Goal: Transaction & Acquisition: Purchase product/service

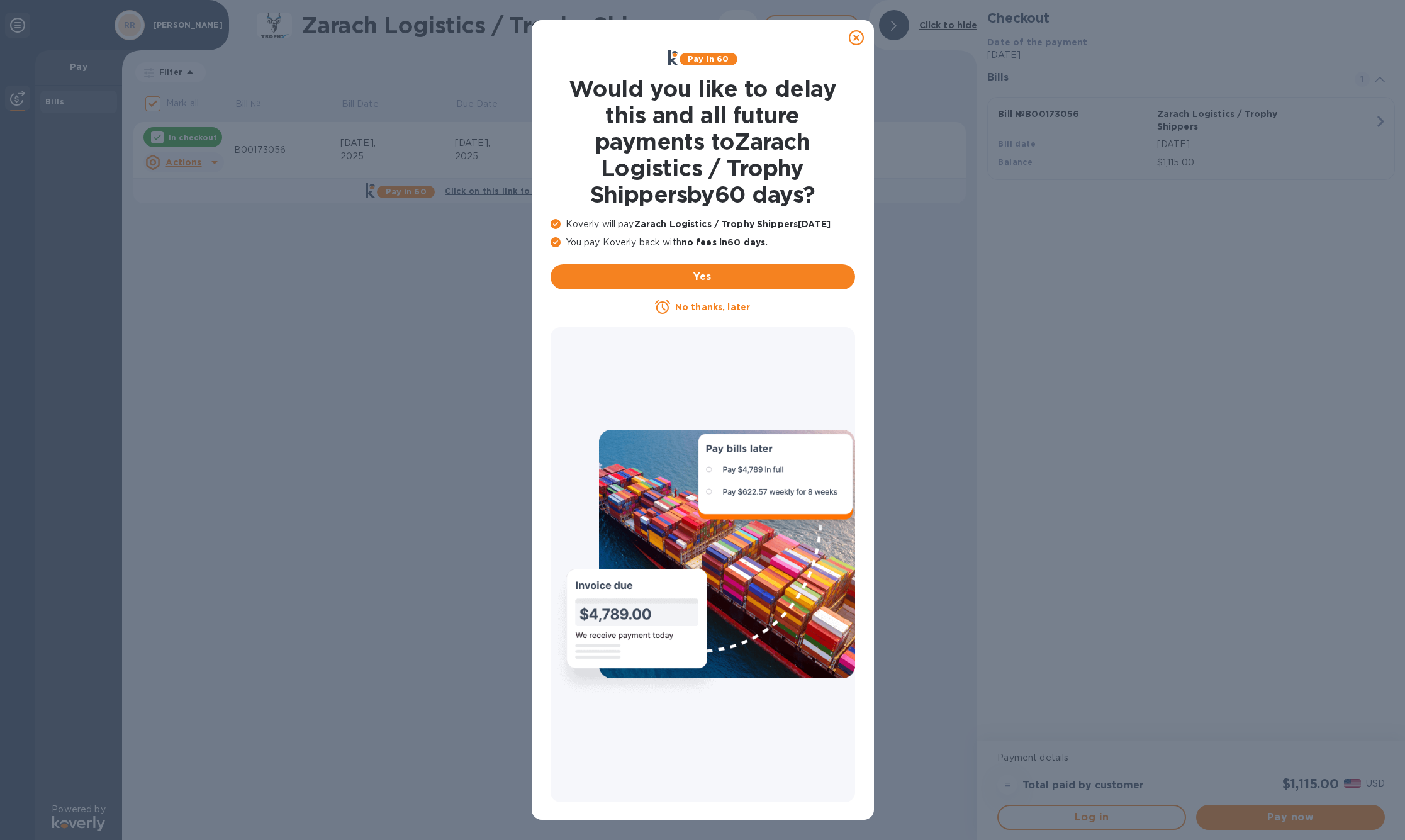
click at [856, 38] on icon at bounding box center [856, 37] width 15 height 15
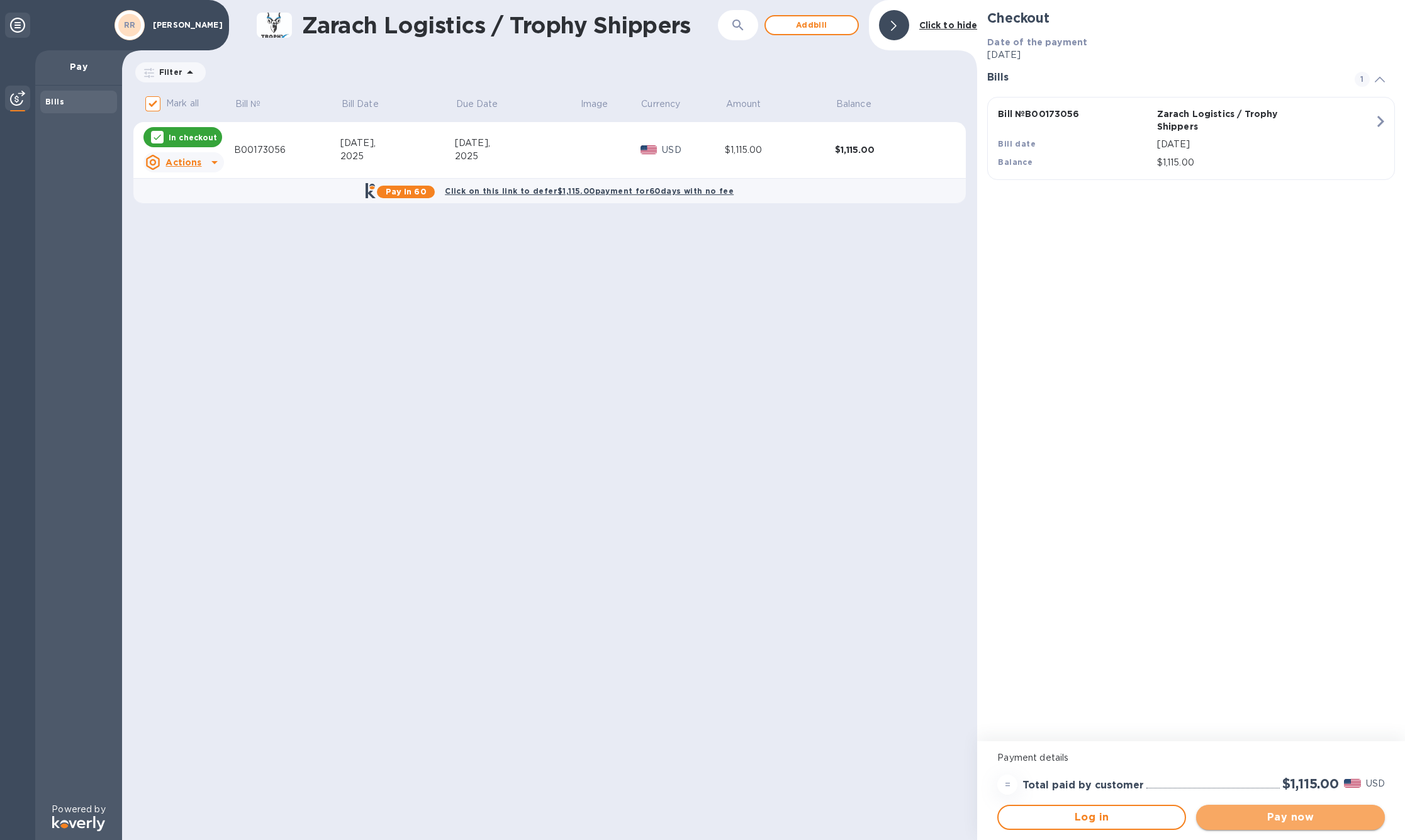
click at [1291, 813] on span "Pay now" at bounding box center [1290, 817] width 168 height 15
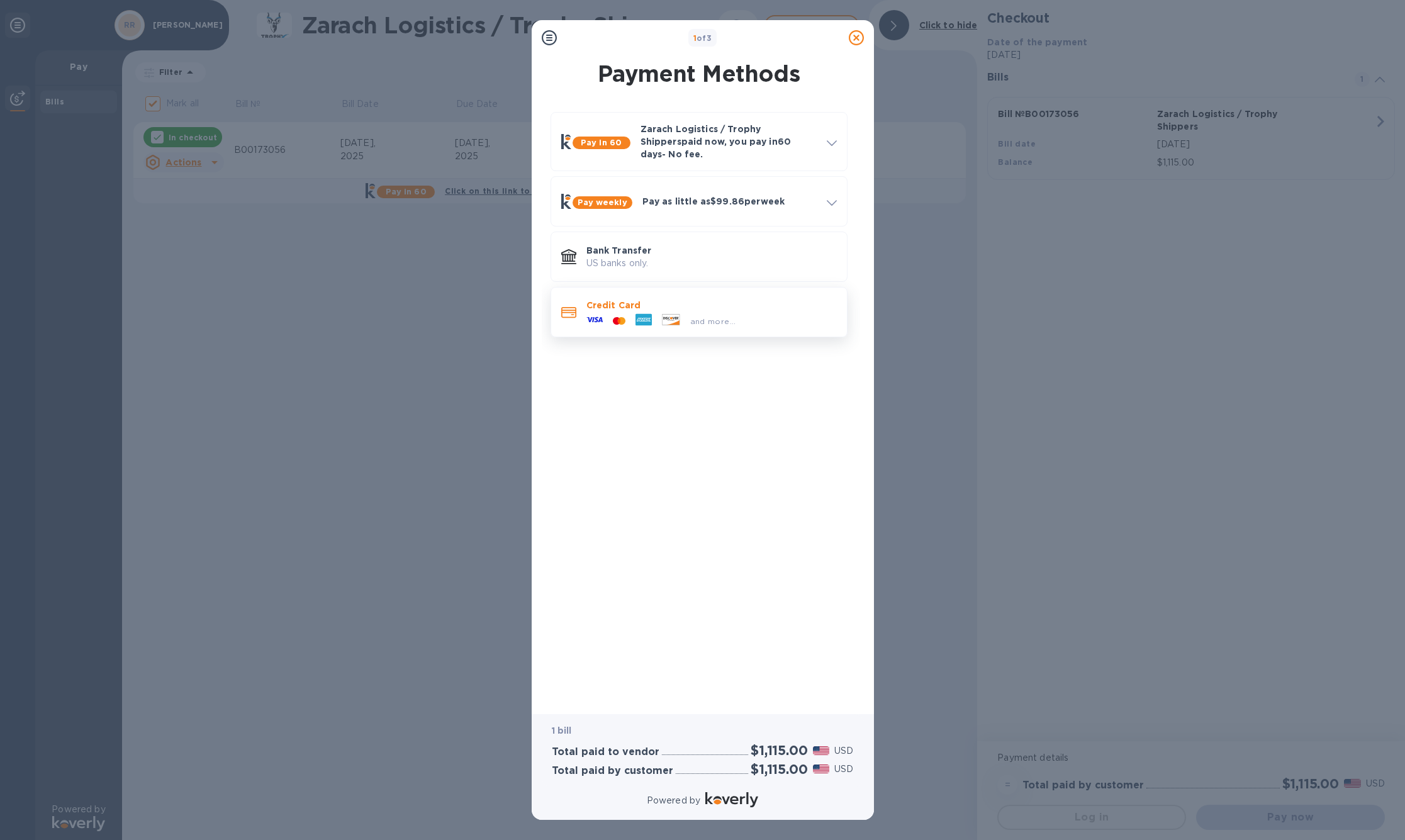
click at [623, 312] on p "Credit Card" at bounding box center [711, 305] width 250 height 13
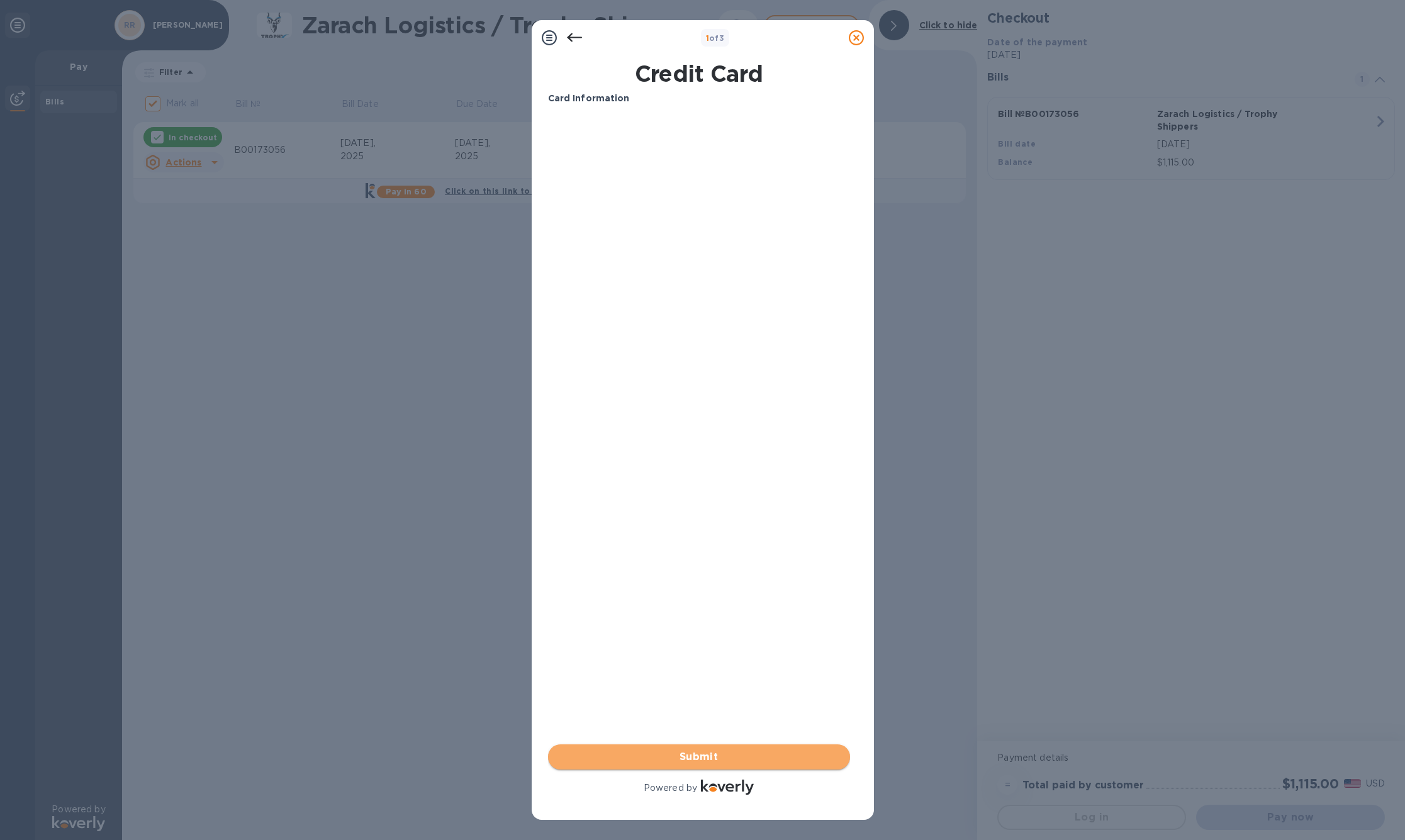
click at [682, 755] on span "Submit" at bounding box center [699, 757] width 282 height 15
click at [640, 117] on div "Your browser does not support iframes" at bounding box center [699, 163] width 312 height 107
click at [646, 217] on div "Your browser does not support iframes" at bounding box center [699, 163] width 312 height 107
drag, startPoint x: 643, startPoint y: 242, endPoint x: 641, endPoint y: 250, distance: 8.2
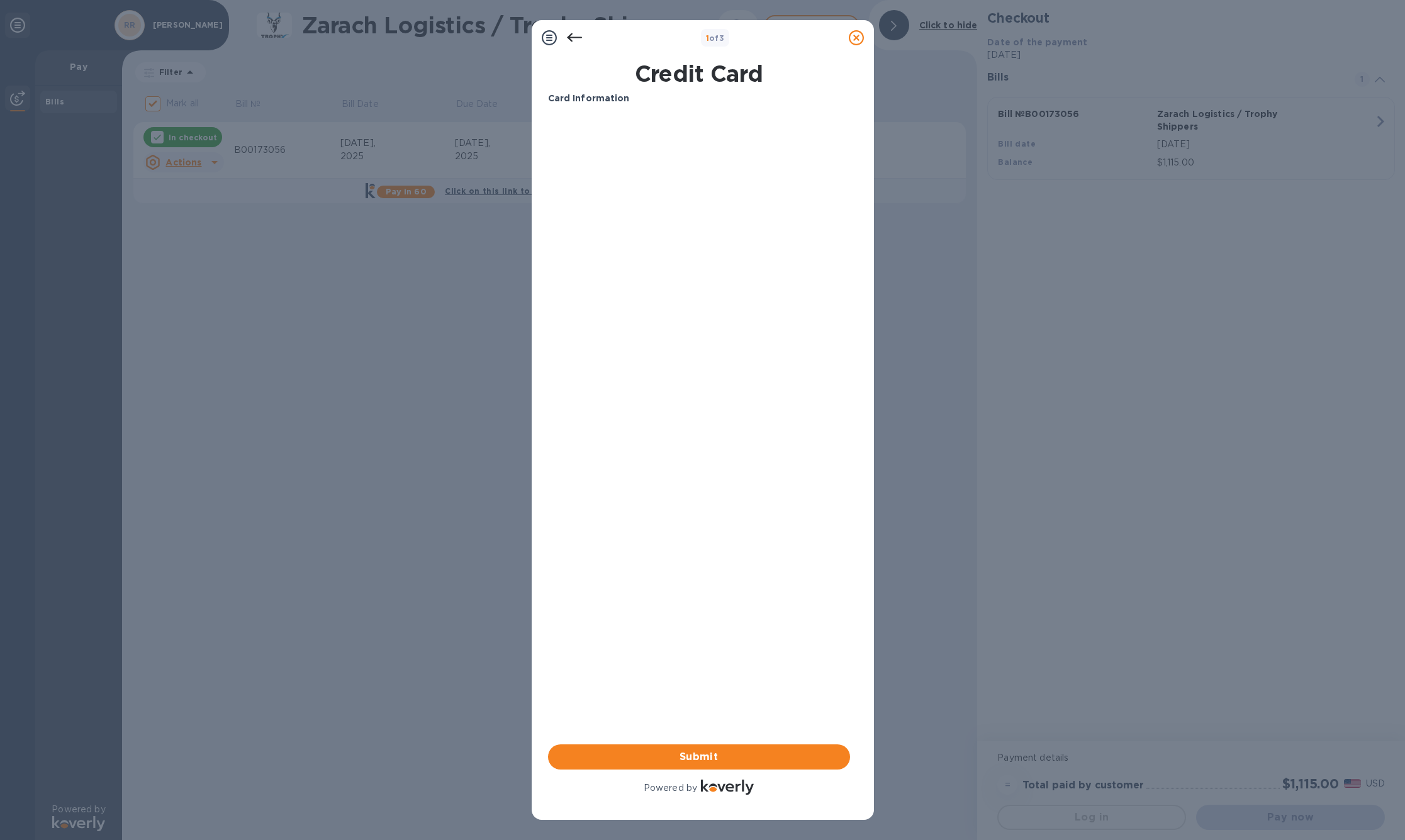
click at [641, 248] on div "Card Information Your browser does not support iframes Submit Powered by" at bounding box center [698, 443] width 302 height 705
click at [640, 263] on div "Card Information Your browser does not support iframes Submit Powered by" at bounding box center [698, 443] width 302 height 705
drag, startPoint x: 629, startPoint y: 308, endPoint x: 635, endPoint y: 252, distance: 56.3
click at [630, 295] on div "Card Information Your browser does not support iframes Submit Powered by" at bounding box center [698, 443] width 302 height 705
click at [603, 102] on b "Card Information" at bounding box center [588, 98] width 82 height 10
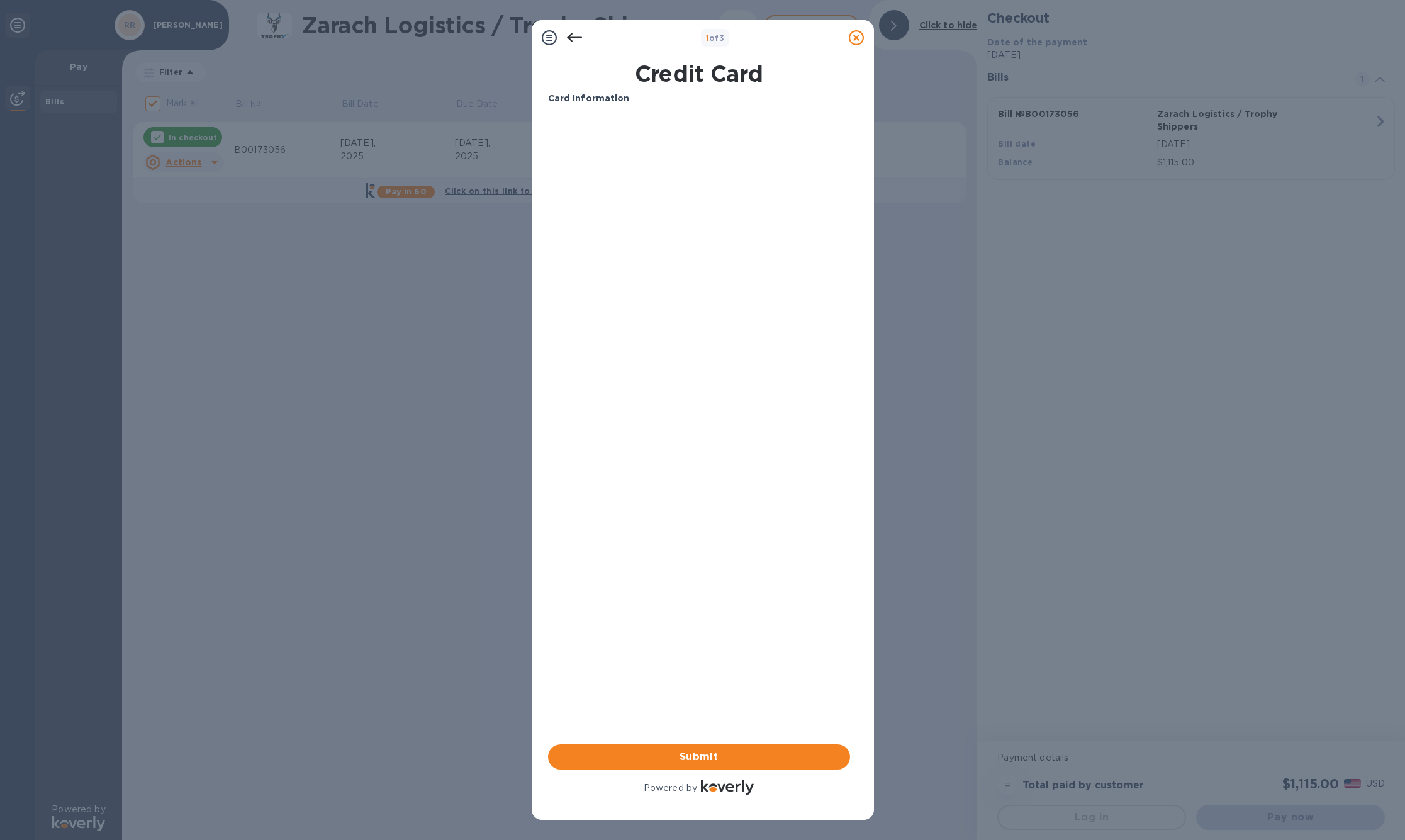
click at [548, 38] on icon at bounding box center [549, 37] width 15 height 15
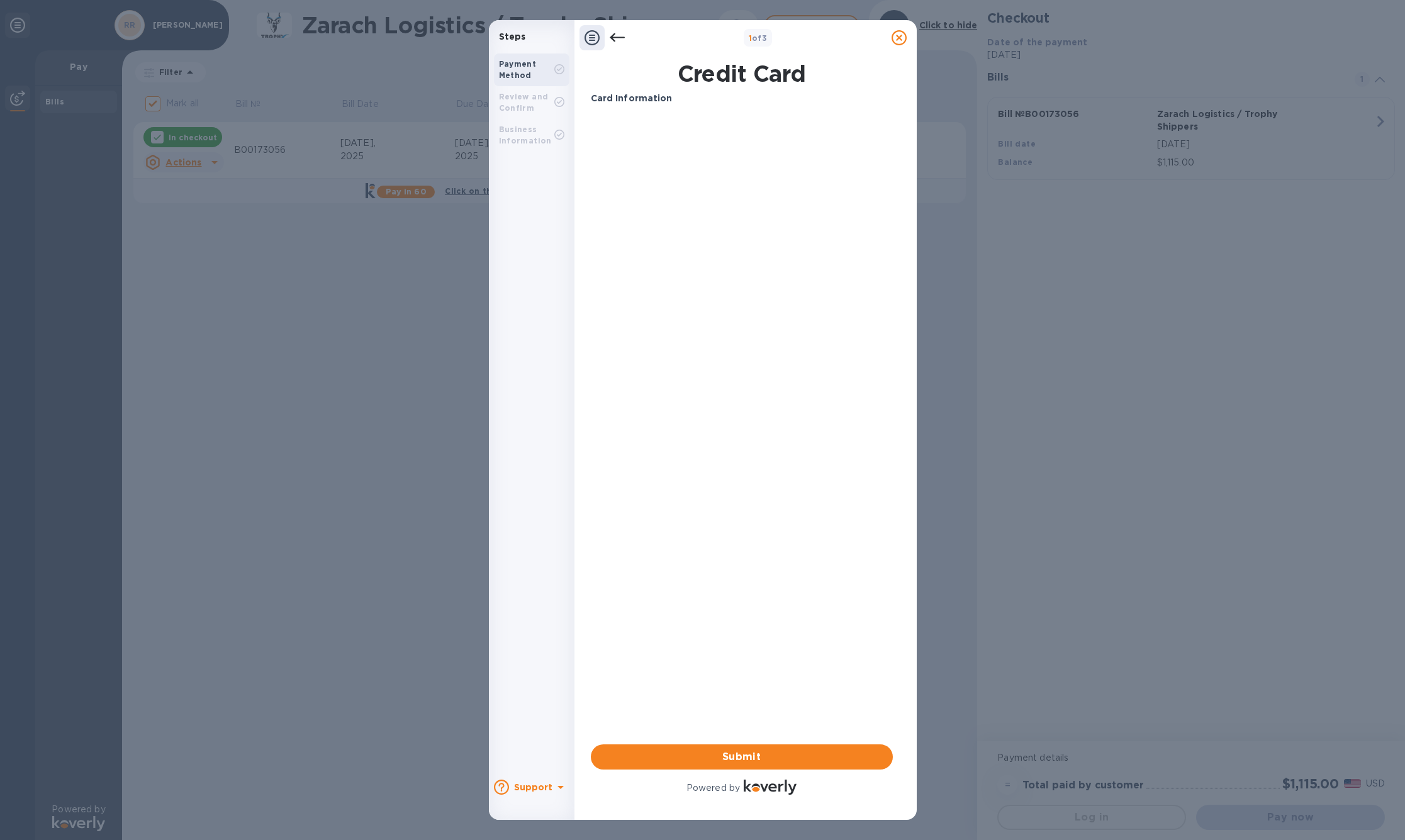
click at [899, 41] on icon at bounding box center [899, 37] width 15 height 15
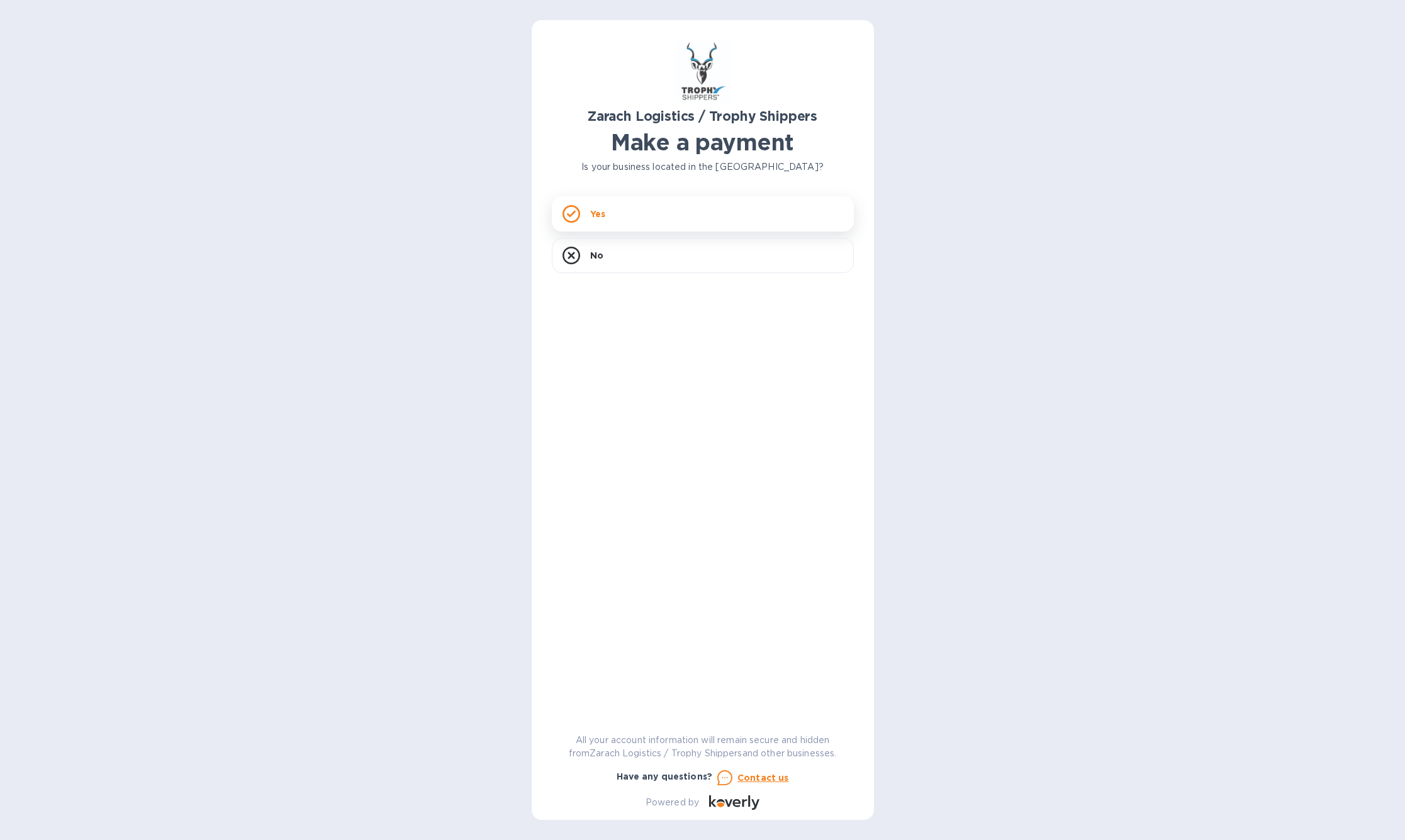
click at [631, 221] on div "Yes" at bounding box center [702, 214] width 302 height 36
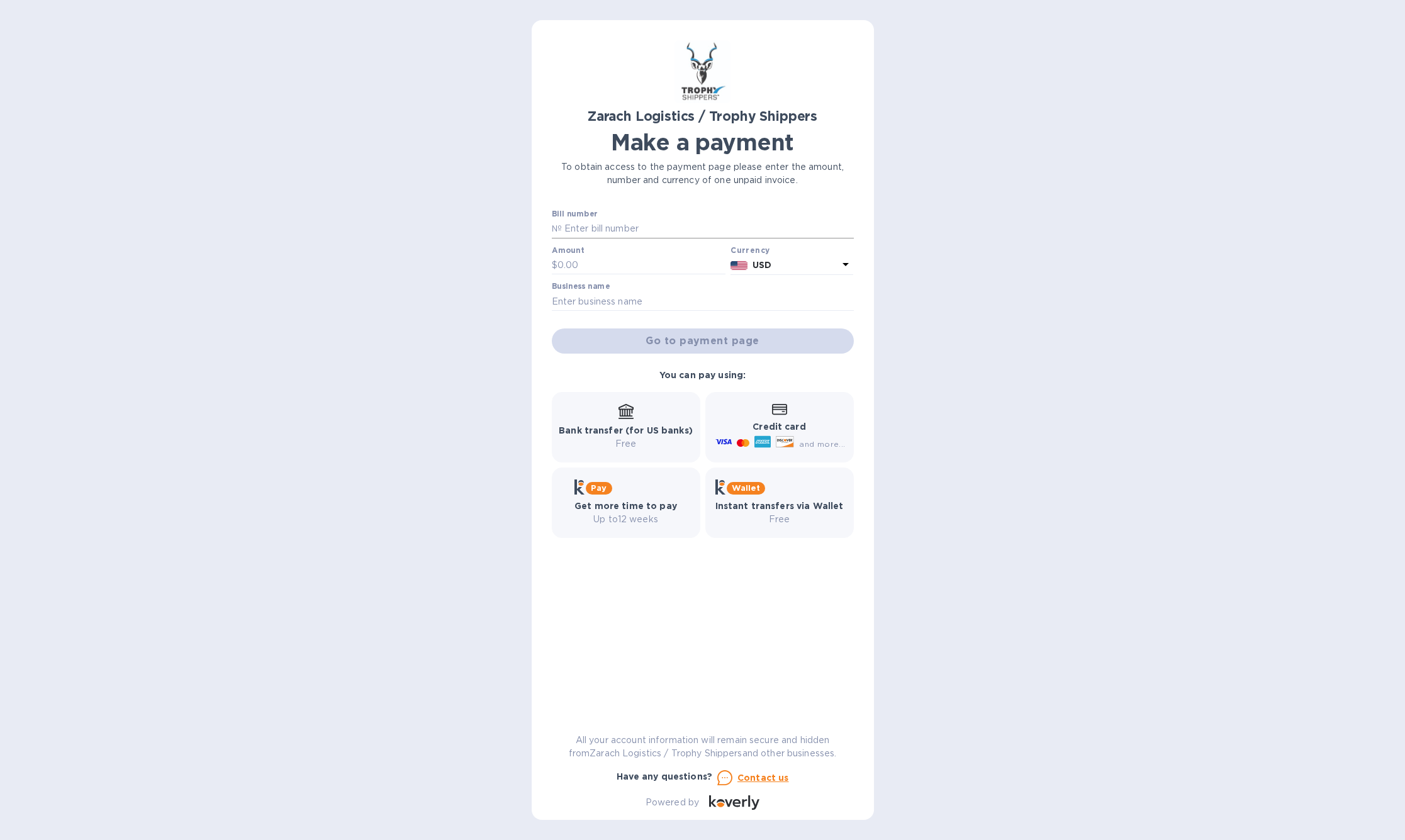
click at [608, 239] on input "text" at bounding box center [707, 228] width 292 height 19
type input "B00173056"
click at [599, 275] on input "text" at bounding box center [642, 265] width 168 height 19
type input "1,115.00"
click at [686, 311] on input "text" at bounding box center [702, 301] width 302 height 19
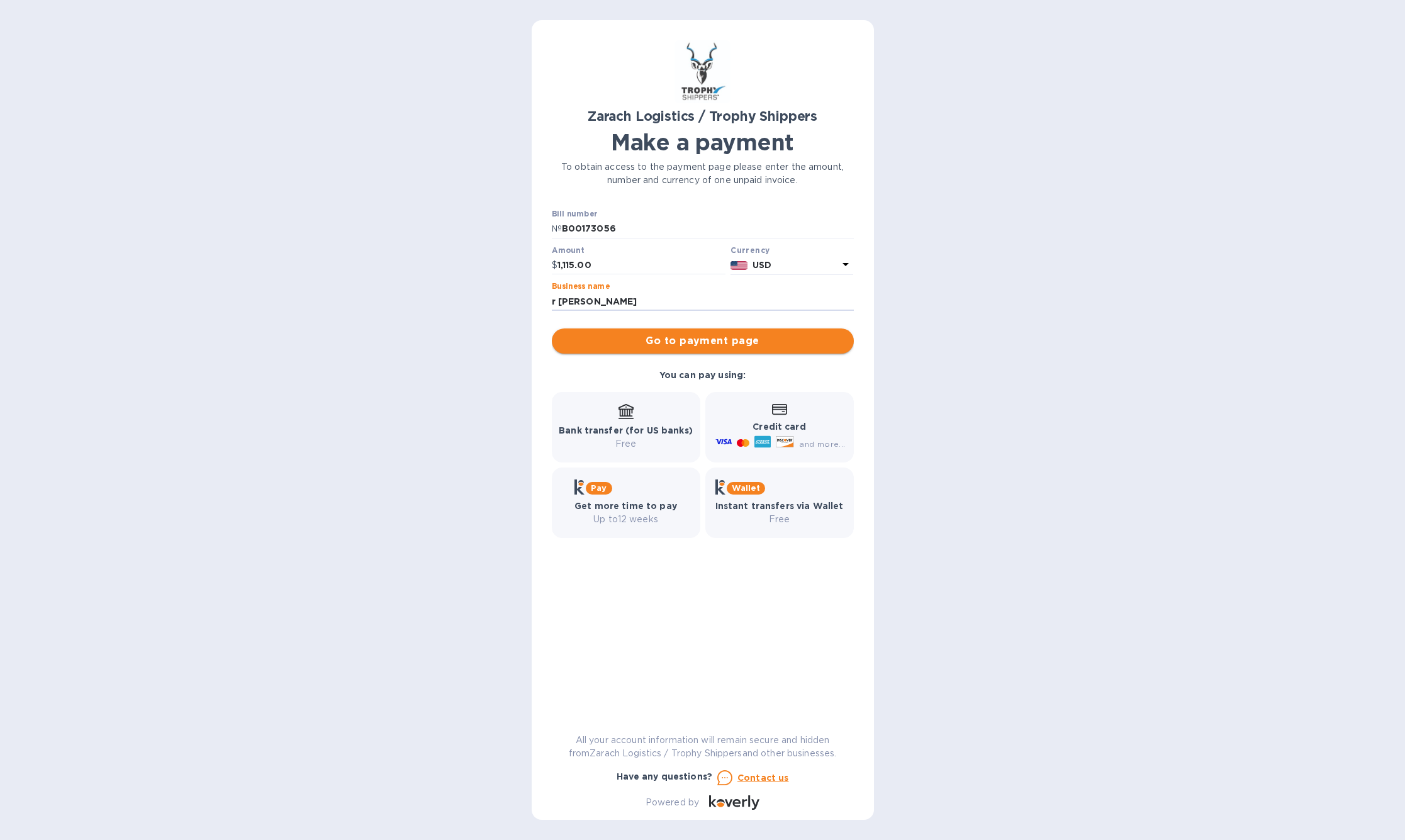
type input "r rabalais"
click at [705, 349] on span "Go to payment page" at bounding box center [702, 341] width 282 height 15
